Goal: Task Accomplishment & Management: Manage account settings

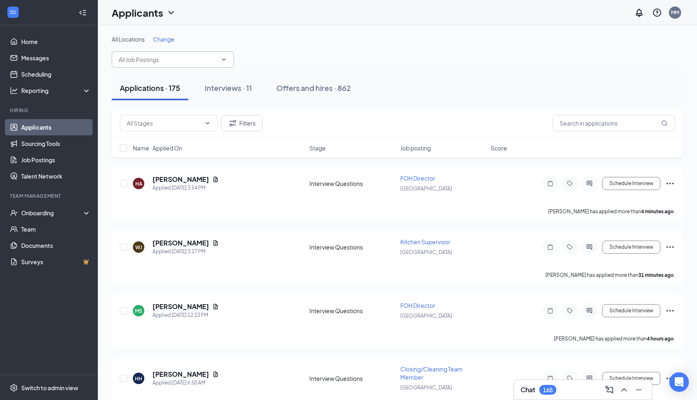
click at [207, 62] on input "text" at bounding box center [168, 59] width 99 height 9
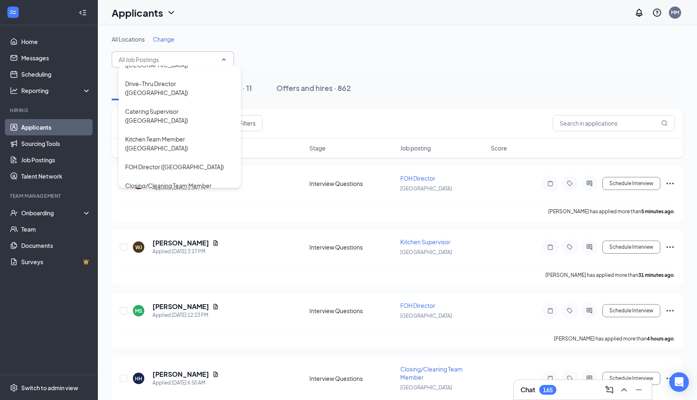
scroll to position [575, 0]
click at [133, 264] on div "Dining Room Attendant ([GEOGRAPHIC_DATA])" at bounding box center [179, 273] width 109 height 18
type input "Dining Room Attendant ([GEOGRAPHIC_DATA])"
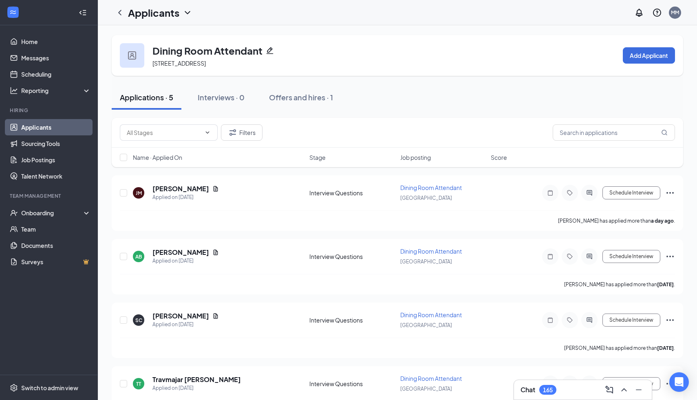
scroll to position [62, 0]
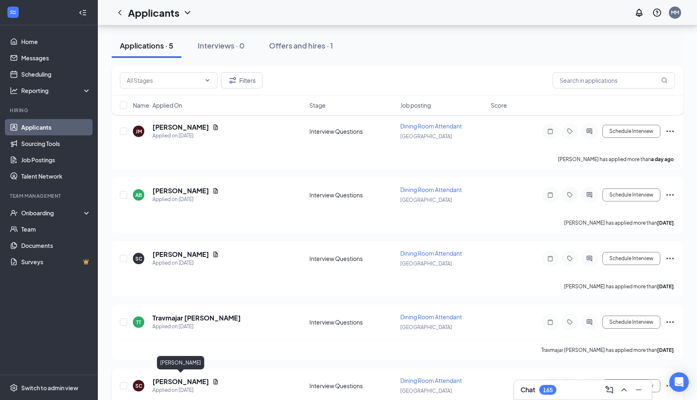
click at [185, 381] on h5 "[PERSON_NAME]" at bounding box center [181, 381] width 57 height 9
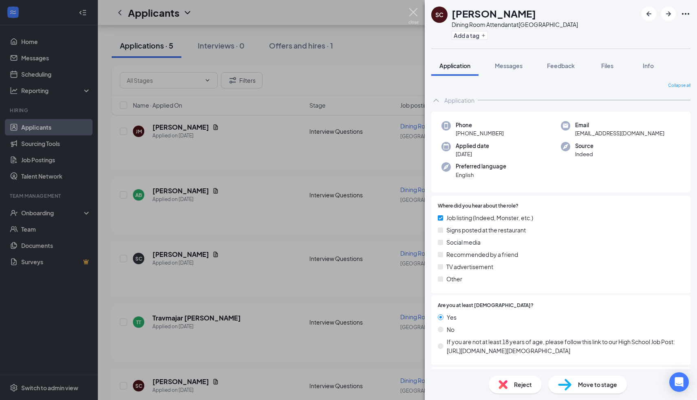
click at [415, 14] on img at bounding box center [414, 16] width 10 height 16
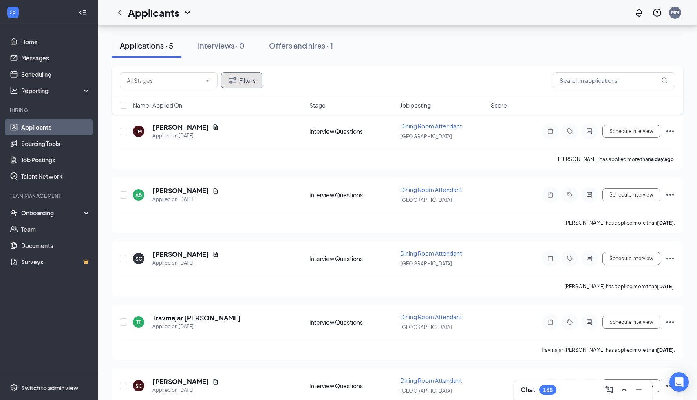
click at [237, 77] on icon "Filter" at bounding box center [233, 80] width 10 height 10
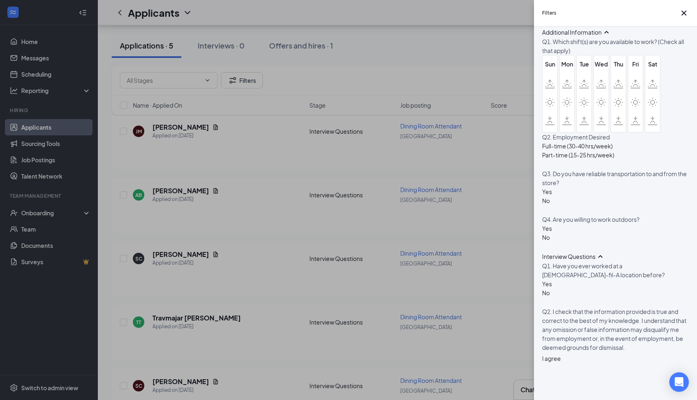
scroll to position [796, 0]
click at [548, 354] on div at bounding box center [551, 354] width 19 height 0
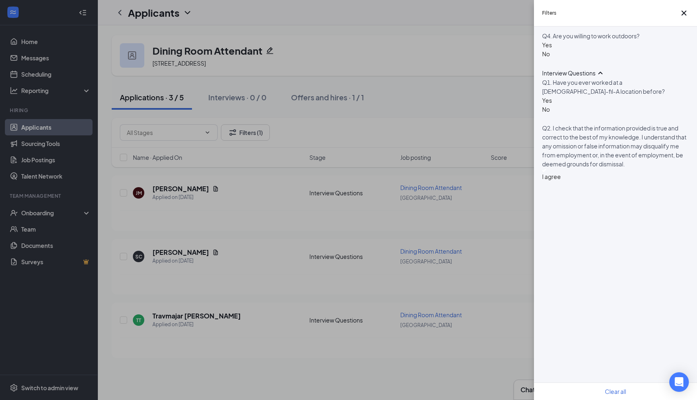
scroll to position [766, 0]
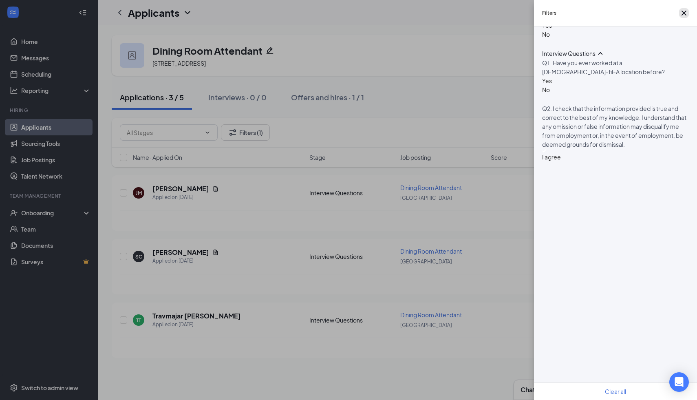
click at [682, 15] on icon "Cross" at bounding box center [684, 13] width 5 height 5
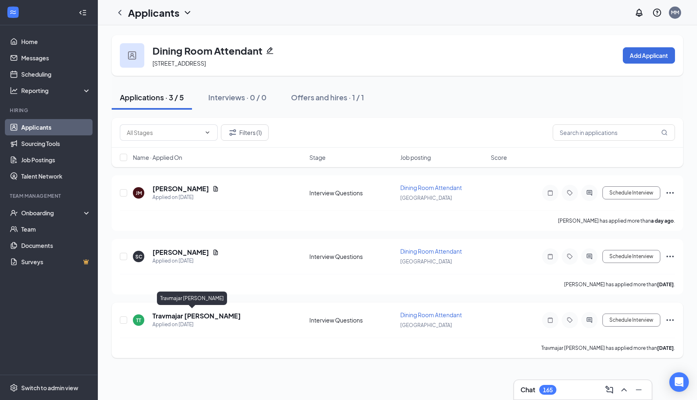
click at [184, 316] on h5 "Travmajar [PERSON_NAME]" at bounding box center [197, 316] width 89 height 9
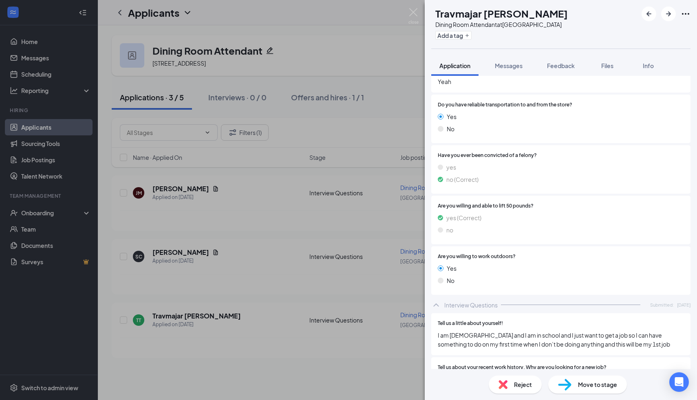
scroll to position [831, 0]
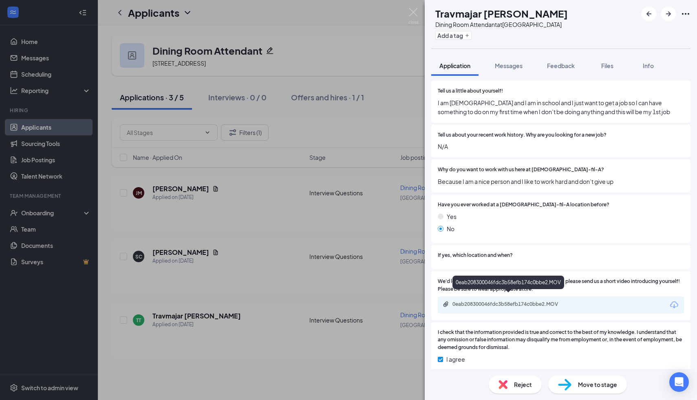
click at [509, 301] on div "0eab208300046fdc3b58efb174c0bbe2.MOV" at bounding box center [510, 304] width 114 height 7
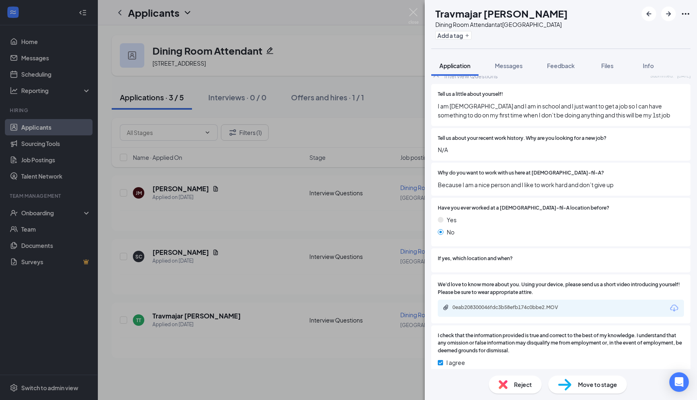
click at [500, 390] on div "Reject" at bounding box center [515, 385] width 53 height 18
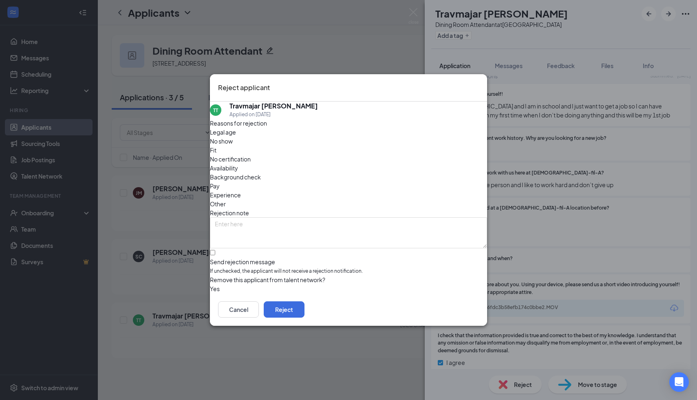
click at [217, 153] on span "Fit" at bounding box center [213, 150] width 7 height 9
click at [305, 308] on button "Reject" at bounding box center [284, 309] width 41 height 16
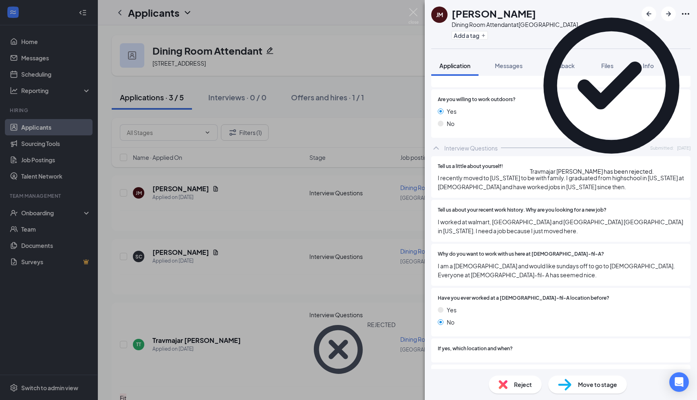
scroll to position [894, 0]
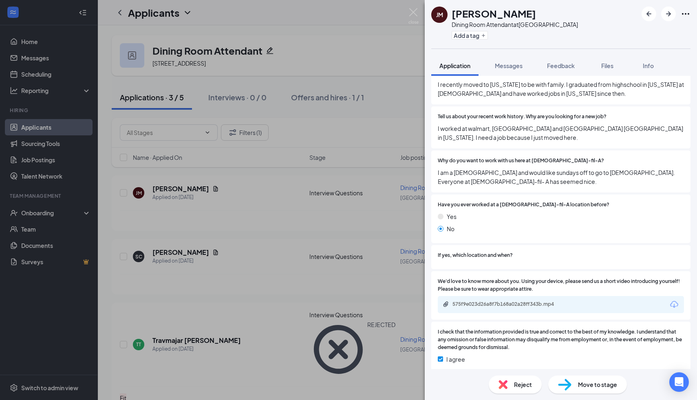
click at [480, 301] on div "575f9e023d26a8f7b168a02a28ff343b.mp4" at bounding box center [510, 304] width 114 height 7
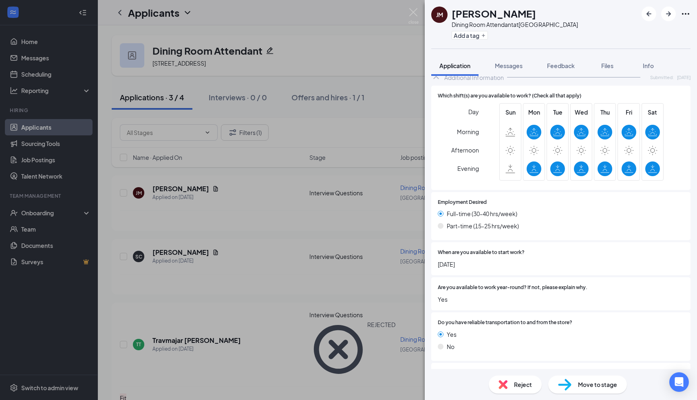
scroll to position [0, 0]
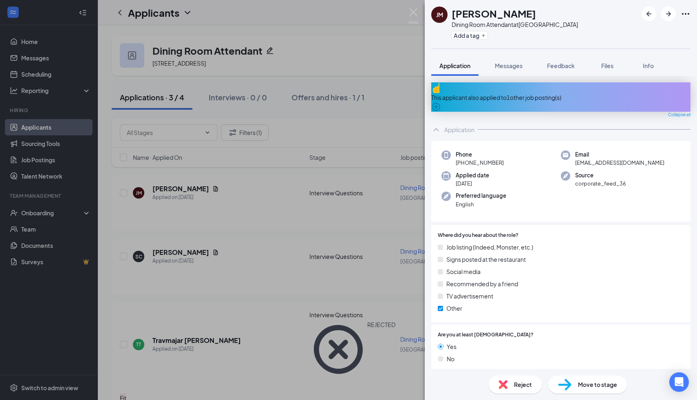
click at [505, 93] on div "This applicant also applied to 1 other job posting(s)" at bounding box center [561, 97] width 259 height 9
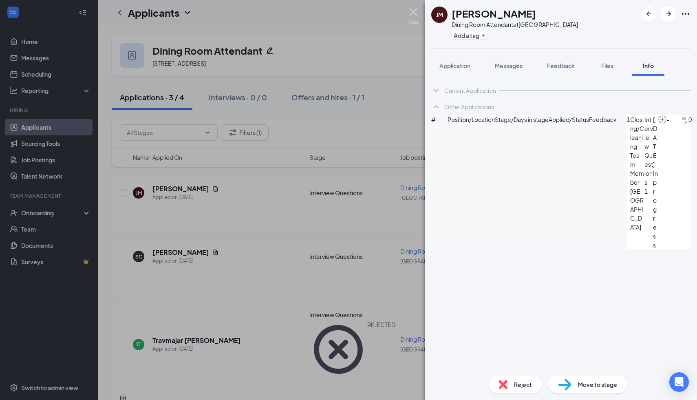
click at [412, 12] on img at bounding box center [414, 16] width 10 height 16
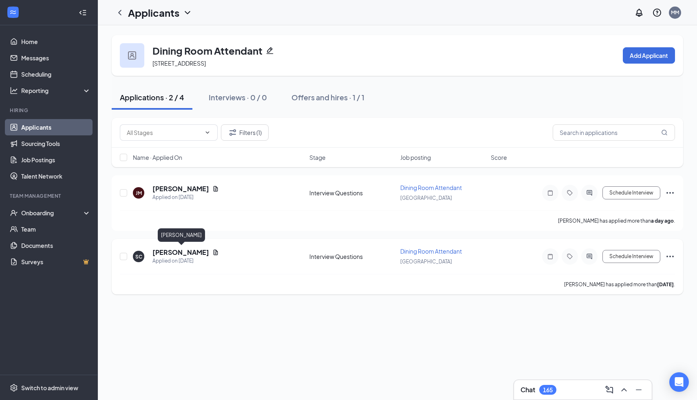
click at [177, 255] on h5 "[PERSON_NAME]" at bounding box center [181, 252] width 57 height 9
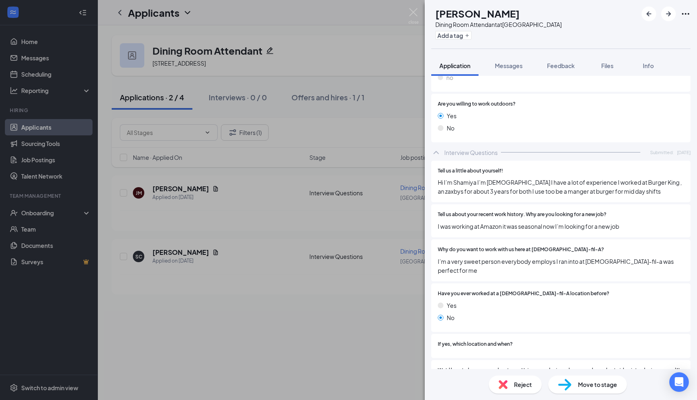
scroll to position [853, 0]
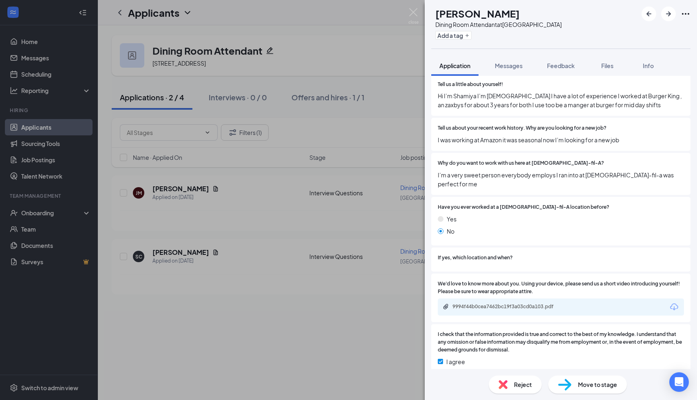
click at [463, 302] on div "9994f44b0cea7462bc19f3a03cd0a103.pdf" at bounding box center [561, 307] width 246 height 17
click at [460, 303] on div "9994f44b0cea7462bc19f3a03cd0a103.pdf" at bounding box center [510, 306] width 114 height 7
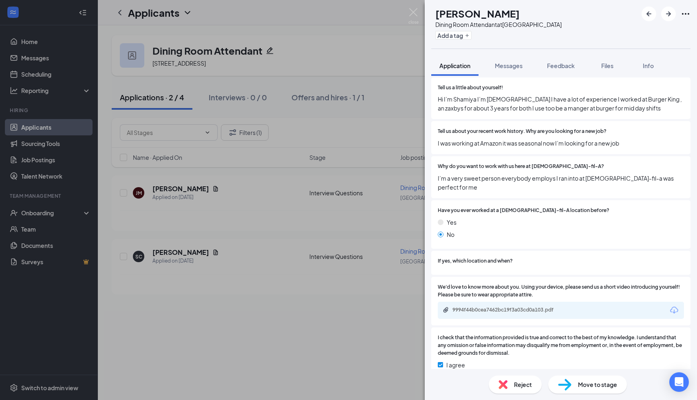
click at [509, 383] on div "Reject" at bounding box center [515, 385] width 53 height 18
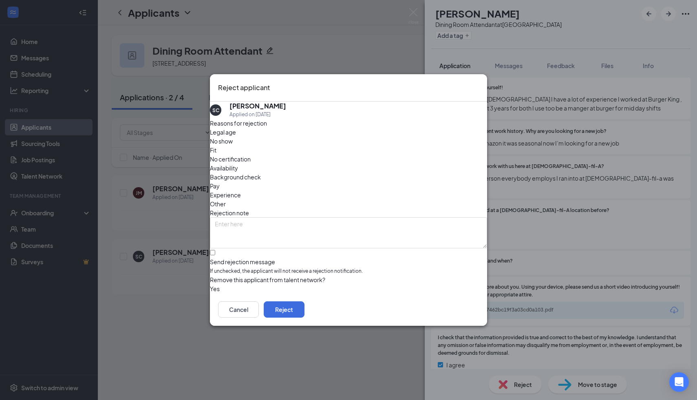
click at [312, 148] on div "Fit" at bounding box center [348, 150] width 277 height 9
click at [305, 312] on button "Reject" at bounding box center [284, 309] width 41 height 16
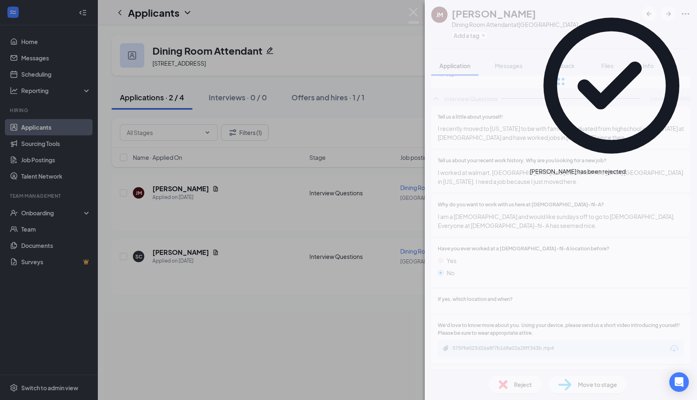
scroll to position [872, 0]
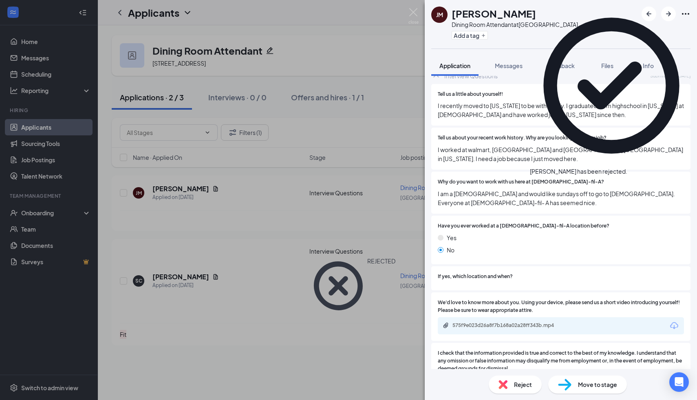
click at [628, 167] on icon "Cross" at bounding box center [628, 167] width 0 height 0
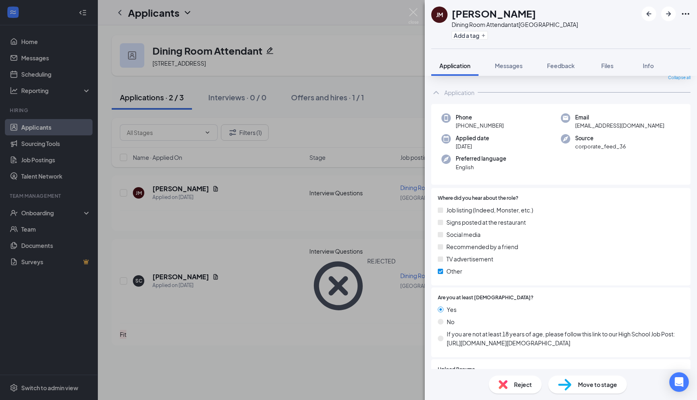
scroll to position [0, 0]
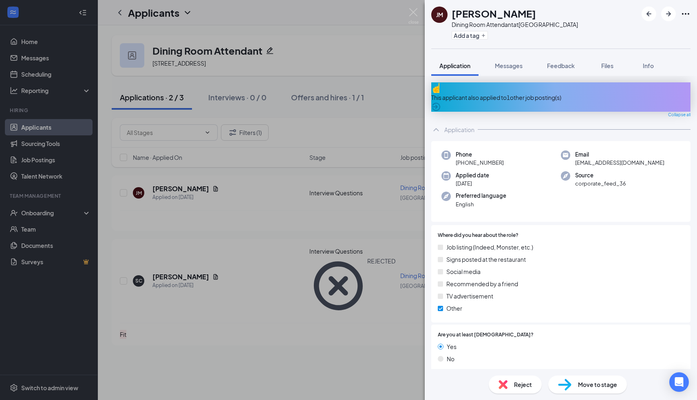
click at [514, 384] on div "Reject" at bounding box center [515, 385] width 53 height 18
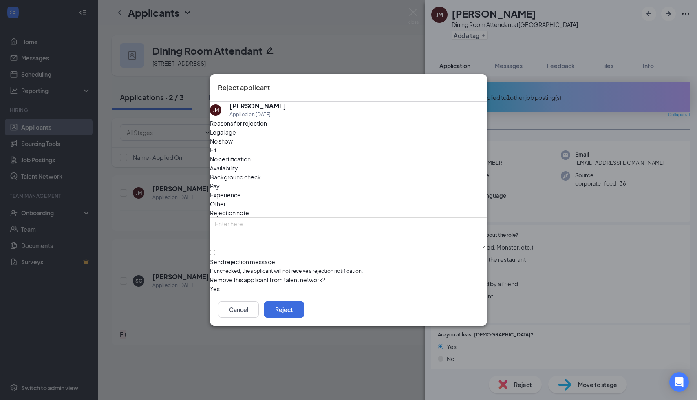
click at [238, 164] on span "Availability" at bounding box center [224, 168] width 28 height 9
click at [259, 311] on button "Cancel" at bounding box center [238, 309] width 41 height 16
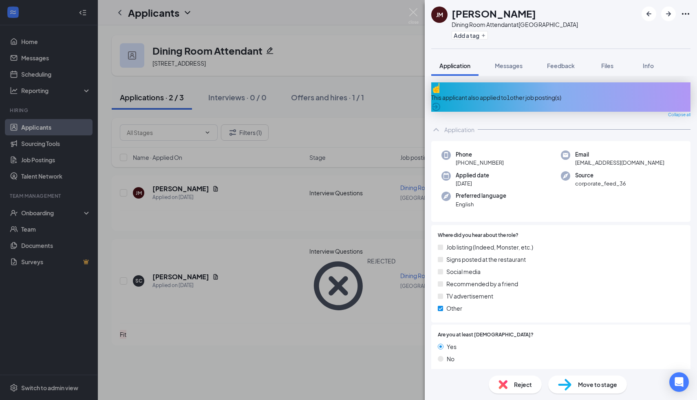
click at [502, 380] on img at bounding box center [503, 384] width 9 height 9
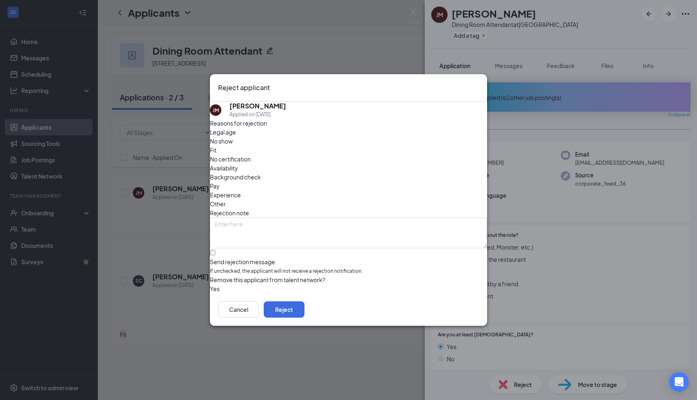
click at [238, 164] on span "Availability" at bounding box center [224, 168] width 28 height 9
click at [305, 309] on button "Reject" at bounding box center [284, 309] width 41 height 16
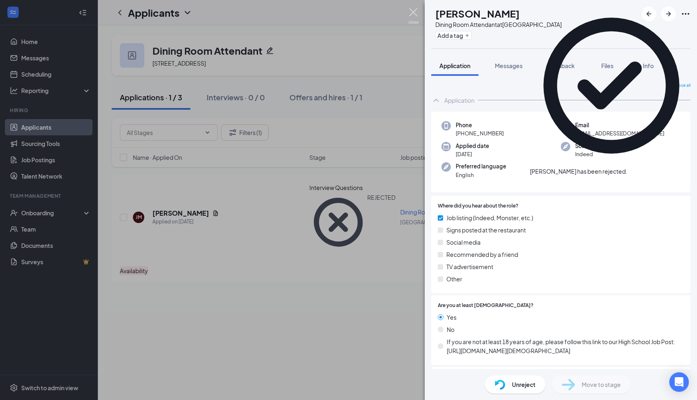
click at [414, 15] on img at bounding box center [414, 16] width 10 height 16
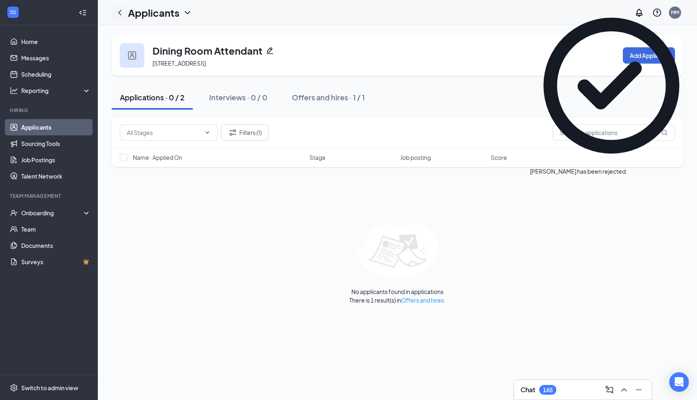
click at [120, 9] on icon "ChevronLeft" at bounding box center [120, 13] width 10 height 10
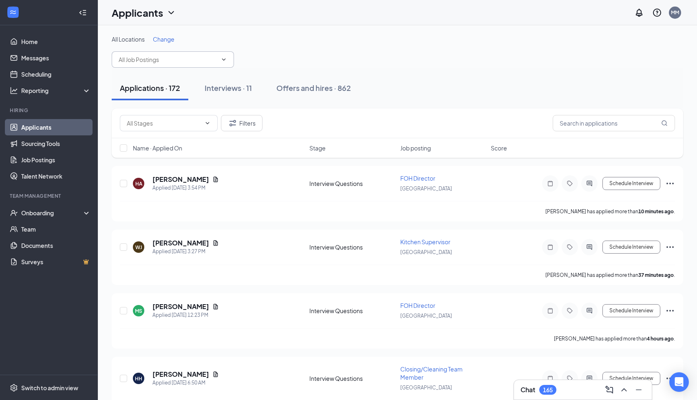
click at [179, 58] on input "text" at bounding box center [168, 59] width 99 height 9
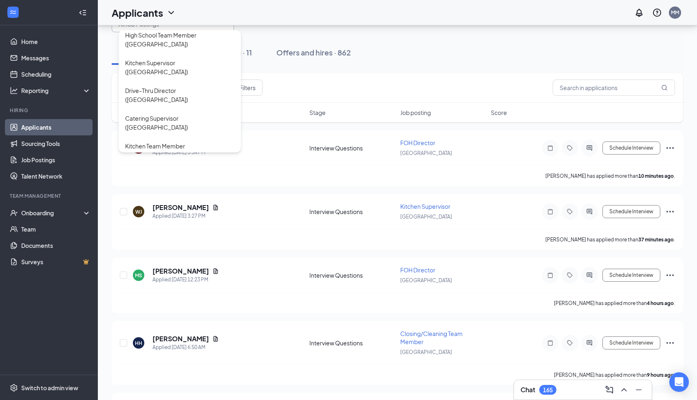
scroll to position [500, 0]
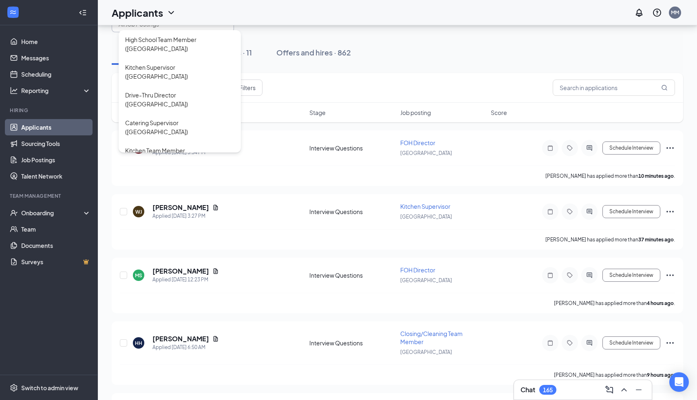
click at [151, 174] on div "FOH Director ([GEOGRAPHIC_DATA])" at bounding box center [174, 178] width 99 height 9
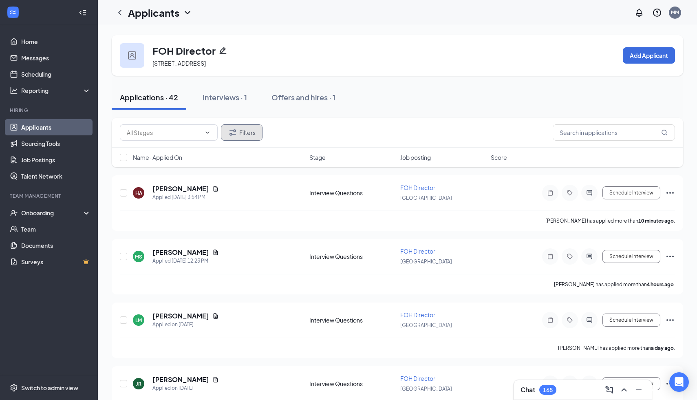
click at [235, 134] on icon "Filter" at bounding box center [233, 132] width 7 height 6
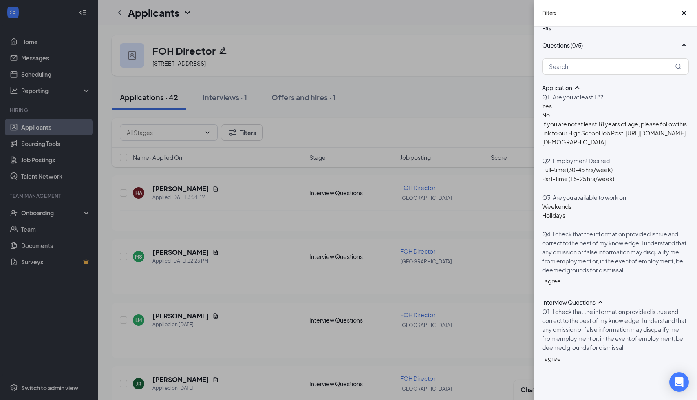
click at [546, 354] on div at bounding box center [551, 354] width 19 height 0
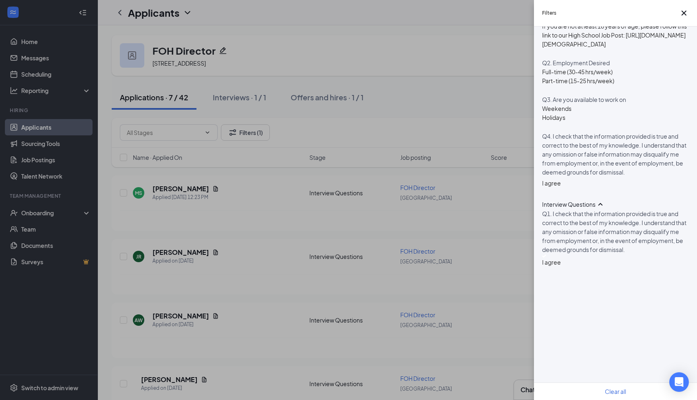
scroll to position [479, 0]
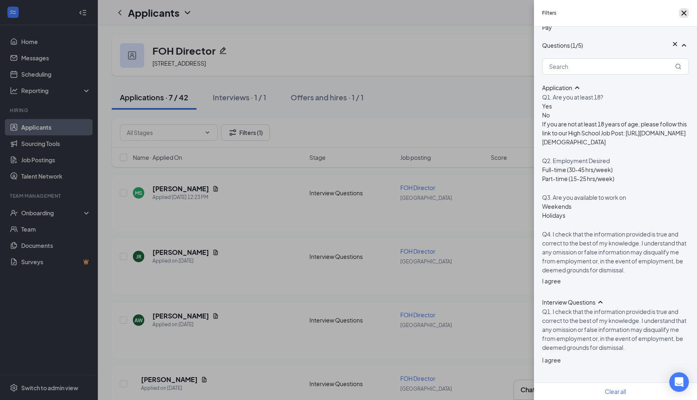
click at [683, 14] on icon "Cross" at bounding box center [684, 13] width 5 height 5
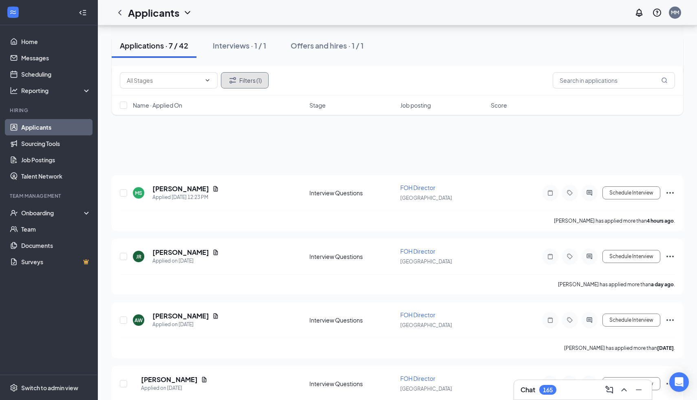
scroll to position [218, 0]
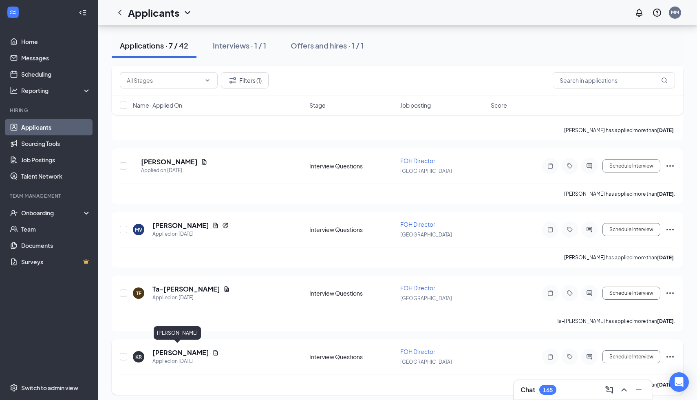
click at [170, 348] on h5 "[PERSON_NAME]" at bounding box center [181, 352] width 57 height 9
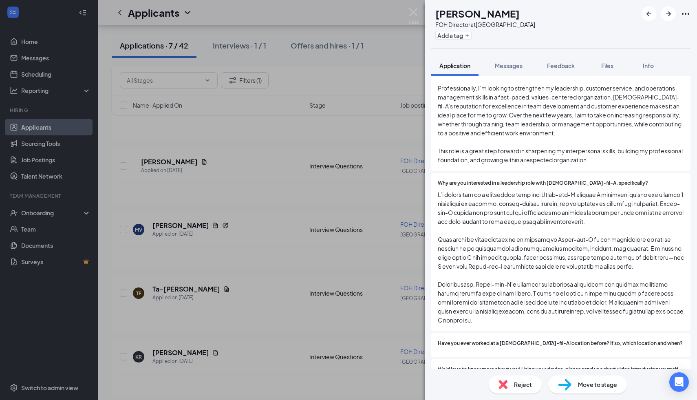
scroll to position [1019, 0]
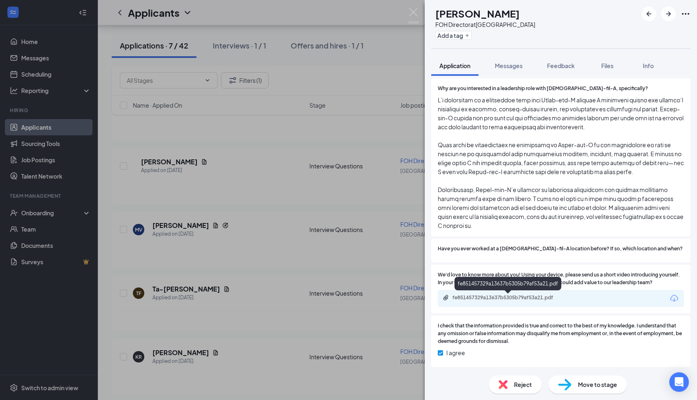
click at [478, 298] on div "fe851457329a13637b5305b79af53a21.pdf" at bounding box center [510, 297] width 114 height 7
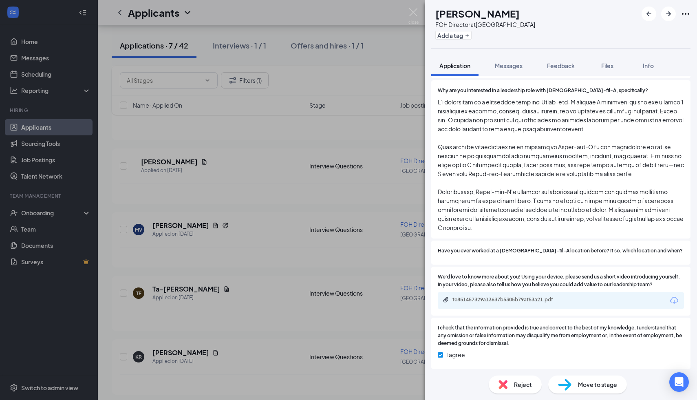
click at [513, 383] on div "Reject" at bounding box center [515, 385] width 53 height 18
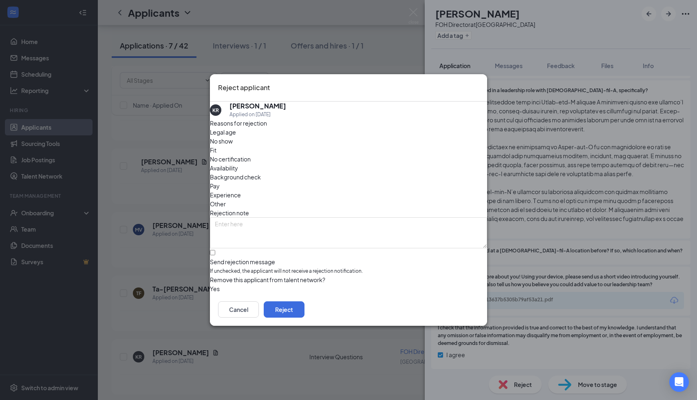
click at [217, 148] on span "Fit" at bounding box center [213, 150] width 7 height 9
click at [215, 250] on input "Send rejection message If unchecked, the applicant will not receive a rejection…" at bounding box center [212, 252] width 5 height 5
checkbox input "true"
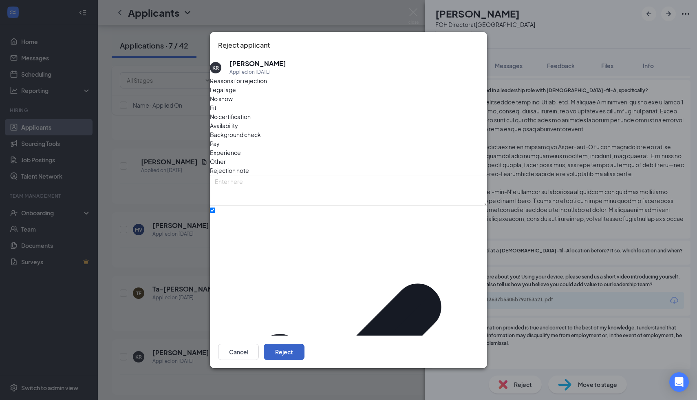
click at [305, 344] on button "Reject" at bounding box center [284, 352] width 41 height 16
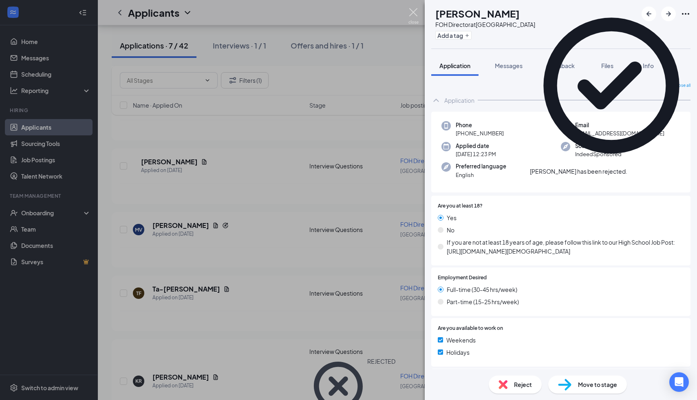
click at [411, 16] on img at bounding box center [414, 16] width 10 height 16
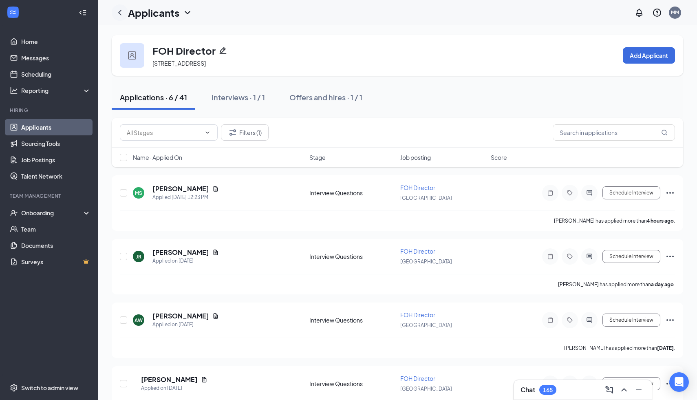
click at [123, 16] on icon "ChevronLeft" at bounding box center [120, 13] width 10 height 10
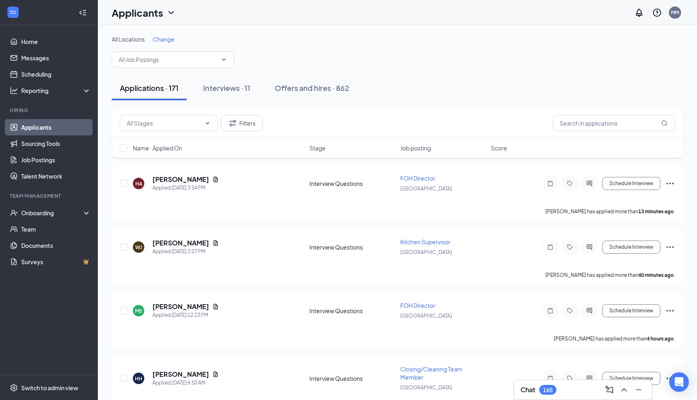
click at [160, 51] on div "All Locations Change" at bounding box center [398, 51] width 572 height 33
click at [160, 54] on span at bounding box center [173, 59] width 122 height 16
click at [177, 58] on input "text" at bounding box center [168, 59] width 99 height 9
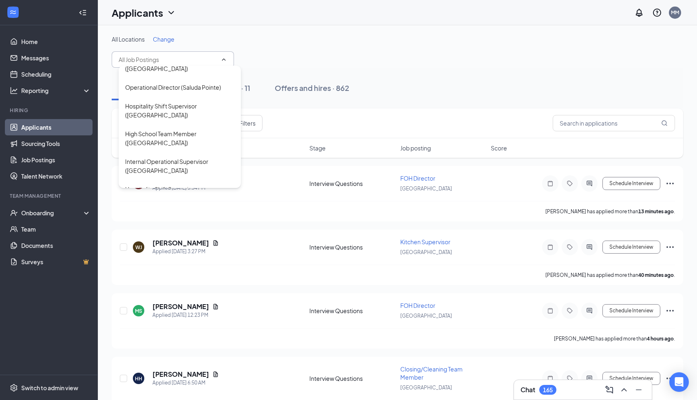
scroll to position [302, 0]
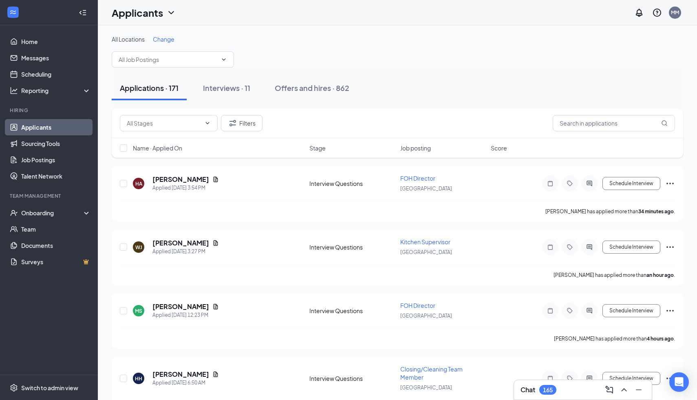
click at [268, 161] on div "Filters Name · Applied On Stage Job posting Score" at bounding box center [398, 137] width 572 height 58
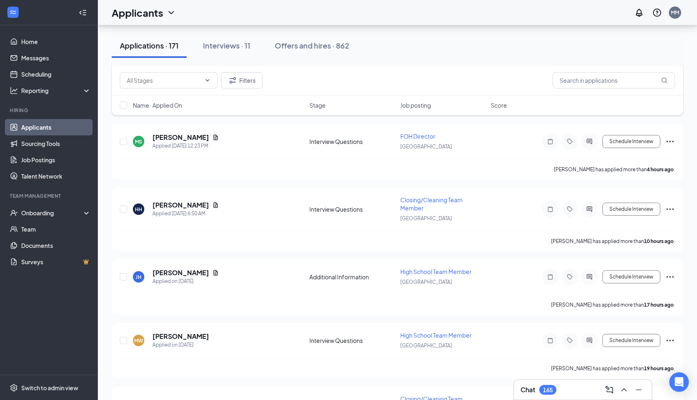
scroll to position [0, 0]
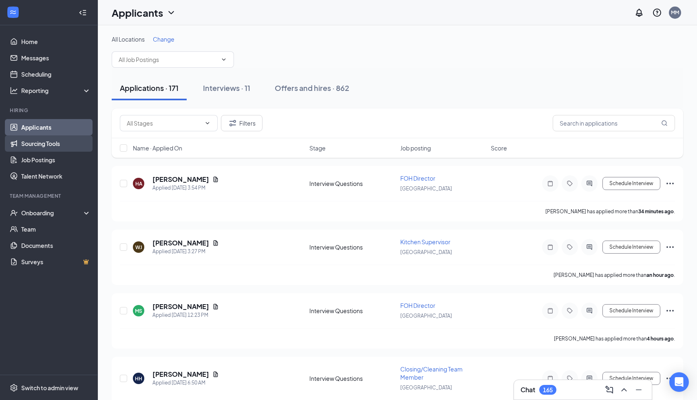
click at [35, 148] on link "Sourcing Tools" at bounding box center [56, 143] width 70 height 16
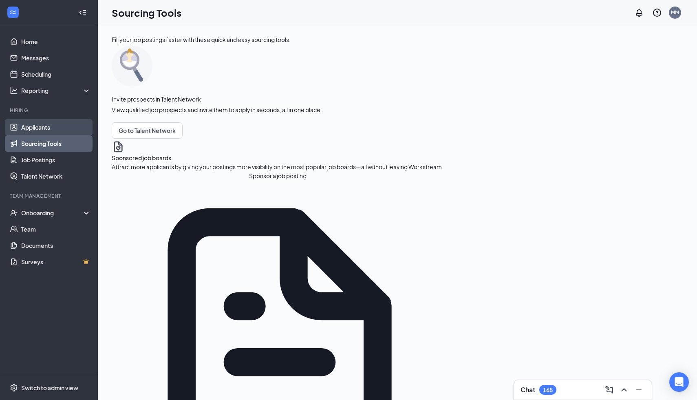
click at [40, 133] on link "Applicants" at bounding box center [56, 127] width 70 height 16
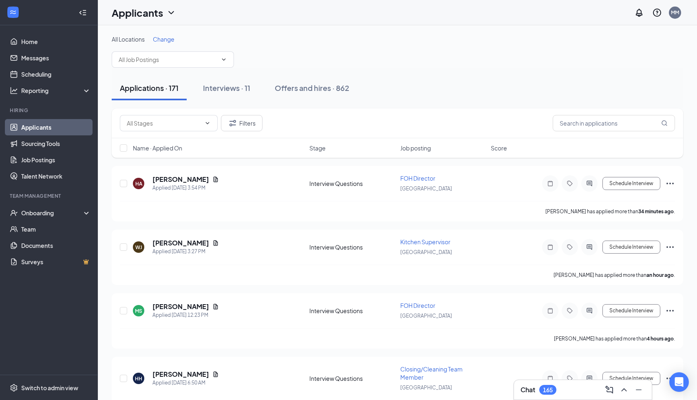
click at [132, 71] on div "Applications · 171 Interviews · 11 Offers and hires · 862" at bounding box center [398, 88] width 572 height 41
click at [129, 56] on input "text" at bounding box center [168, 59] width 99 height 9
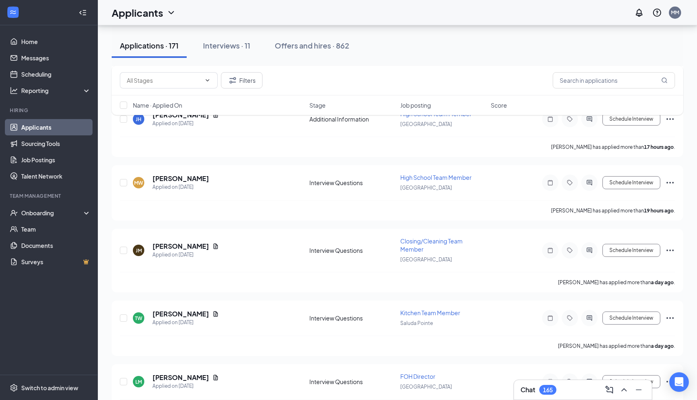
scroll to position [329, 0]
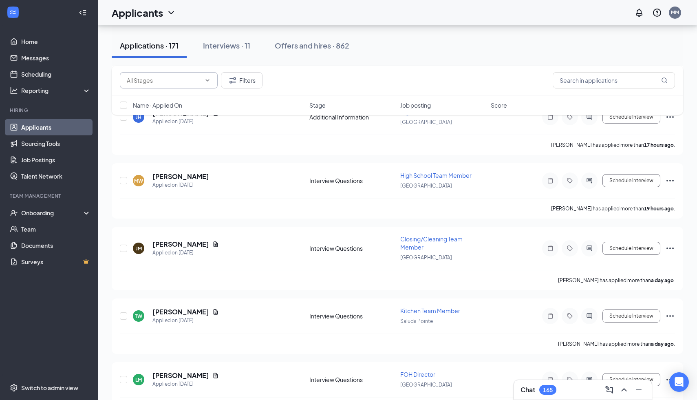
click at [212, 75] on span at bounding box center [169, 80] width 98 height 16
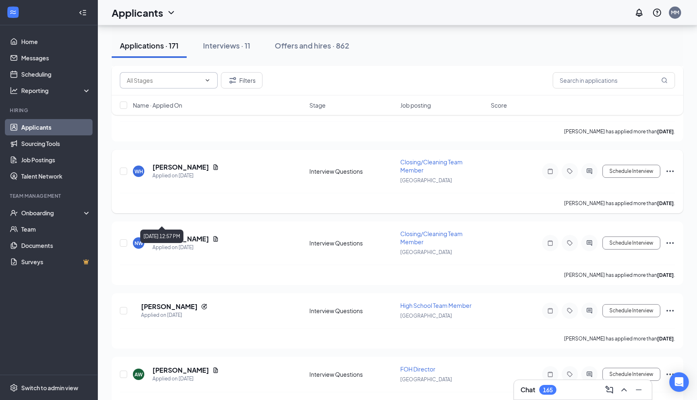
scroll to position [1778, 0]
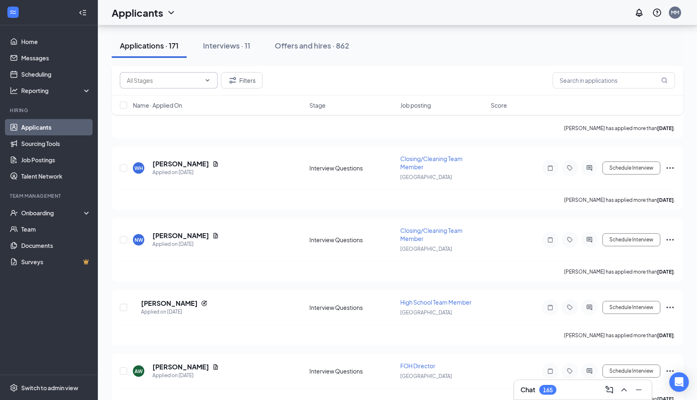
click at [188, 79] on input "text" at bounding box center [164, 80] width 74 height 9
click at [333, 64] on div "Applications · 171 Interviews · 11 Offers and hires · 862" at bounding box center [398, 45] width 572 height 41
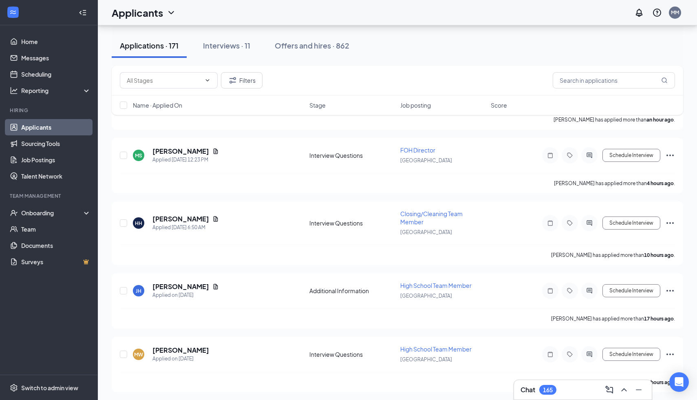
scroll to position [0, 0]
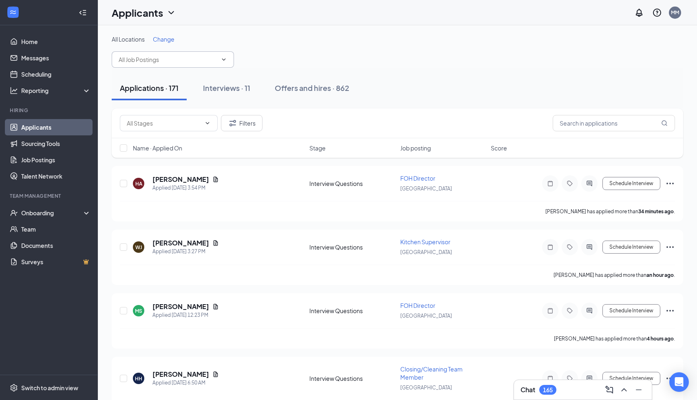
click at [219, 62] on span at bounding box center [223, 59] width 8 height 7
click at [214, 53] on span "Internal Operational Supervisor ([GEOGRAPHIC_DATA]) Dining Room Attendant ([GEO…" at bounding box center [173, 59] width 122 height 16
click at [228, 56] on span "Internal Operational Supervisor ([GEOGRAPHIC_DATA]) Dining Room Attendant ([GEO…" at bounding box center [173, 59] width 122 height 16
click at [221, 61] on icon "ChevronDown" at bounding box center [224, 59] width 7 height 7
click at [179, 115] on span "Additional Information (19) Application Questions (1) Interview Questions (150)" at bounding box center [169, 123] width 98 height 16
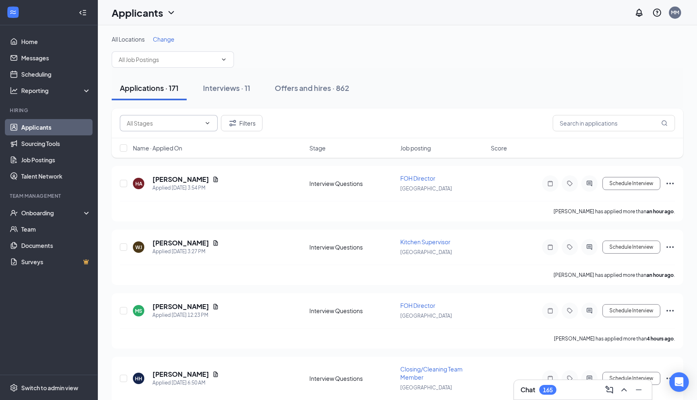
click at [182, 120] on input "text" at bounding box center [164, 123] width 74 height 9
click at [309, 129] on div "Additional Information (19) Application Questions (1) Interview Questions (150)…" at bounding box center [398, 123] width 556 height 16
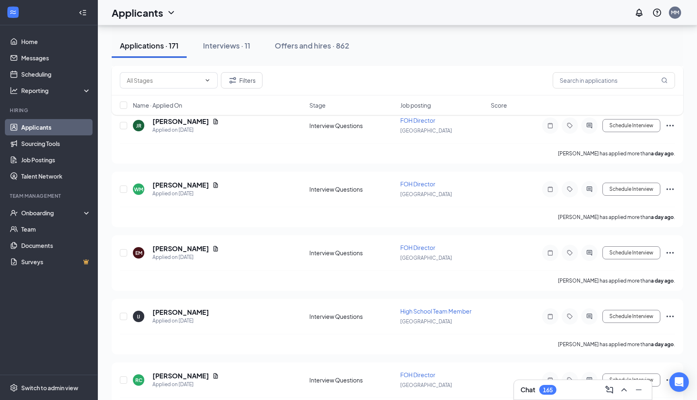
scroll to position [847, 0]
